Goal: Find specific page/section: Find specific page/section

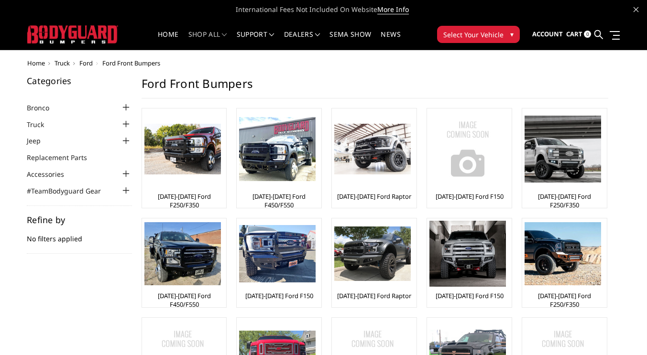
click at [76, 120] on li "Truck Chevrolet Chevrolet Front Bumpers 2024-2025 Chevrolet Silverado 2500/3500…" at bounding box center [79, 124] width 105 height 11
click at [124, 123] on div at bounding box center [125, 124] width 11 height 11
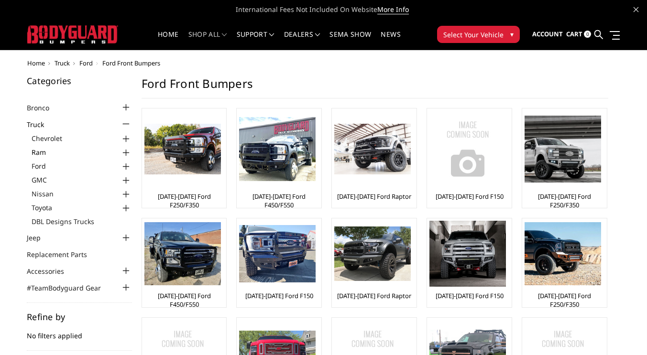
click at [116, 153] on link "Ram" at bounding box center [82, 152] width 100 height 10
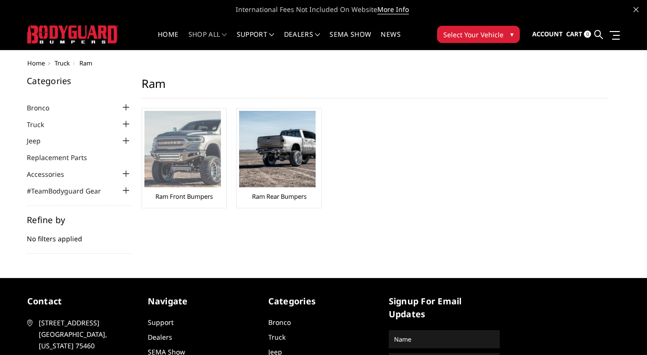
click at [184, 167] on img at bounding box center [182, 149] width 77 height 77
